Goal: Check status: Check status

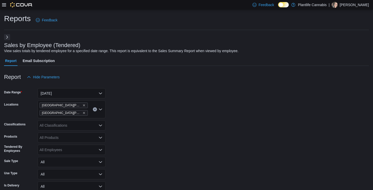
scroll to position [105, 0]
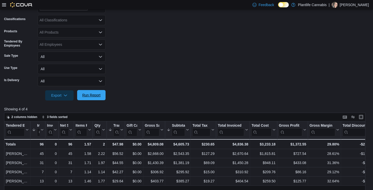
click at [100, 94] on span "Run Report" at bounding box center [91, 94] width 18 height 5
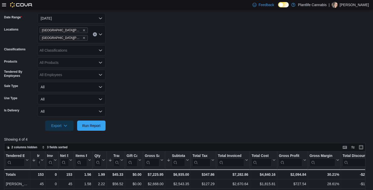
scroll to position [75, 0]
click at [84, 38] on icon "Remove Fort McMurray - Stoney Creek from selection in this group" at bounding box center [83, 38] width 3 height 3
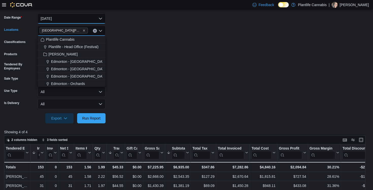
click at [81, 20] on button "[DATE]" at bounding box center [72, 18] width 68 height 10
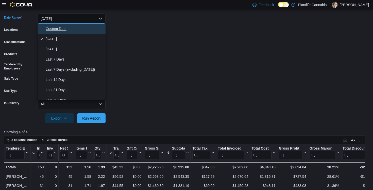
click at [75, 28] on span "Custom Date" at bounding box center [75, 29] width 58 height 6
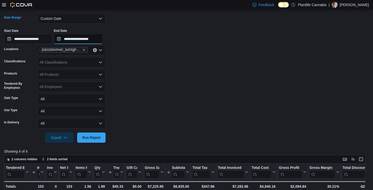
click at [82, 39] on input "**********" at bounding box center [78, 39] width 49 height 10
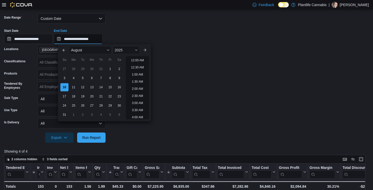
scroll to position [279, 0]
click at [139, 66] on li "8:00 PM" at bounding box center [137, 65] width 15 height 6
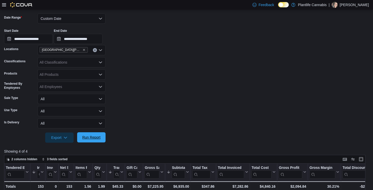
click at [103, 134] on button "Run Report" at bounding box center [91, 137] width 28 height 10
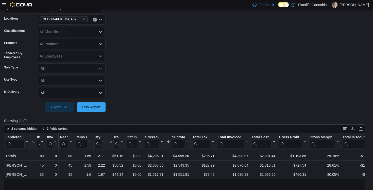
scroll to position [95, 0]
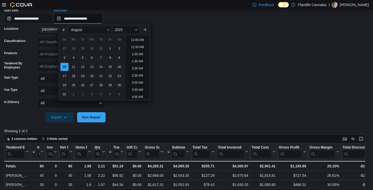
click at [98, 19] on input "**********" at bounding box center [78, 18] width 49 height 10
click at [134, 95] on li "11:30 PM" at bounding box center [137, 95] width 17 height 6
type input "**********"
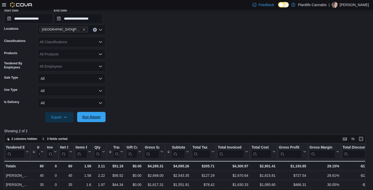
click at [101, 115] on span "Run Report" at bounding box center [91, 117] width 22 height 10
click at [91, 31] on div "[GEOGRAPHIC_DATA][PERSON_NAME] - [GEOGRAPHIC_DATA]" at bounding box center [72, 30] width 68 height 10
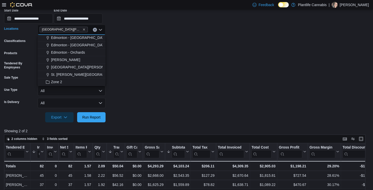
scroll to position [38, 0]
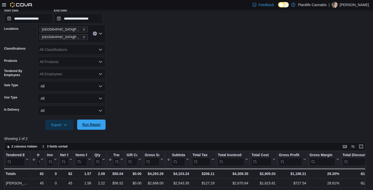
click at [99, 124] on span "Run Report" at bounding box center [91, 124] width 18 height 5
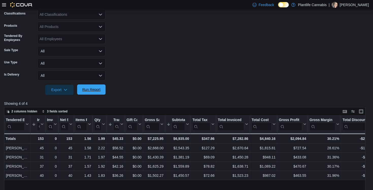
scroll to position [136, 0]
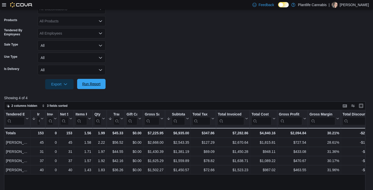
click at [89, 83] on span "Run Report" at bounding box center [91, 83] width 18 height 5
click at [105, 83] on button "Run Report" at bounding box center [91, 84] width 28 height 10
